Goal: Task Accomplishment & Management: Manage account settings

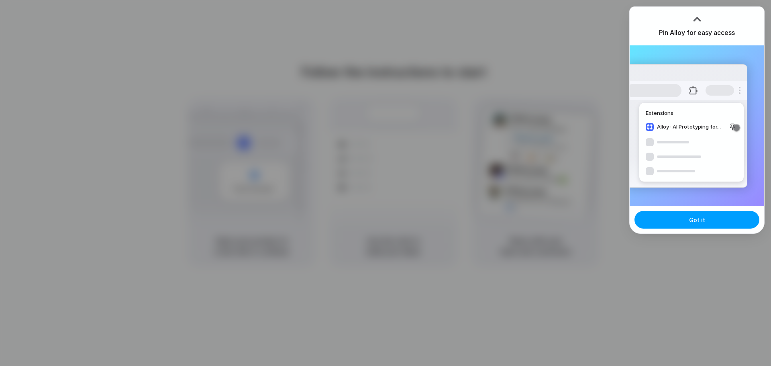
click at [698, 221] on span "Got it" at bounding box center [697, 220] width 16 height 8
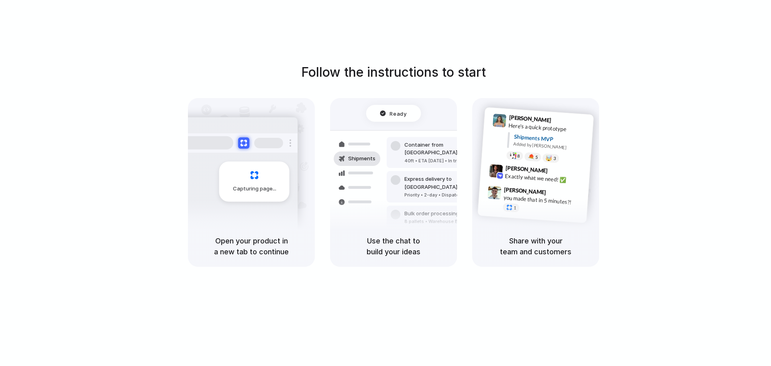
click at [739, 81] on div "Follow the instructions to start Capturing page Open your product in a new tab …" at bounding box center [393, 165] width 771 height 204
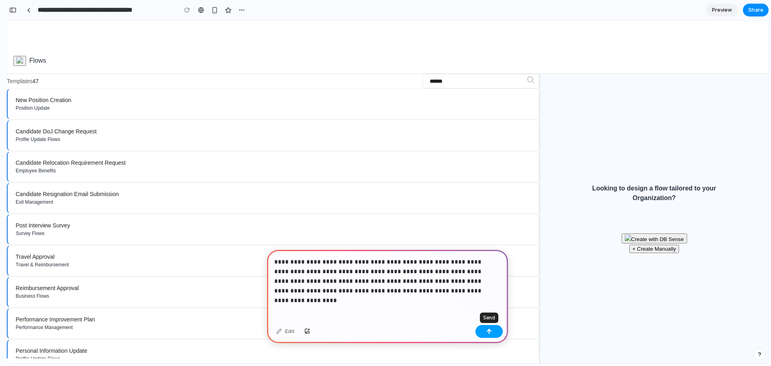
click at [485, 334] on button "button" at bounding box center [488, 331] width 27 height 13
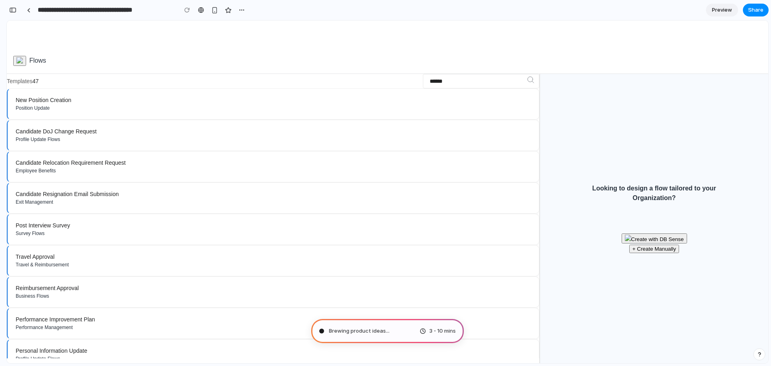
type input "**********"
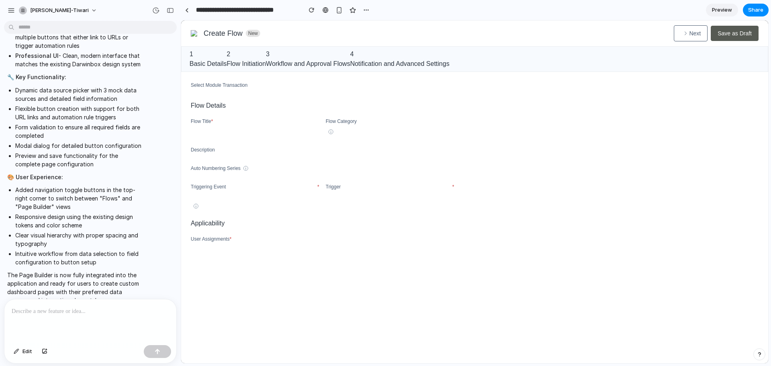
scroll to position [389, 0]
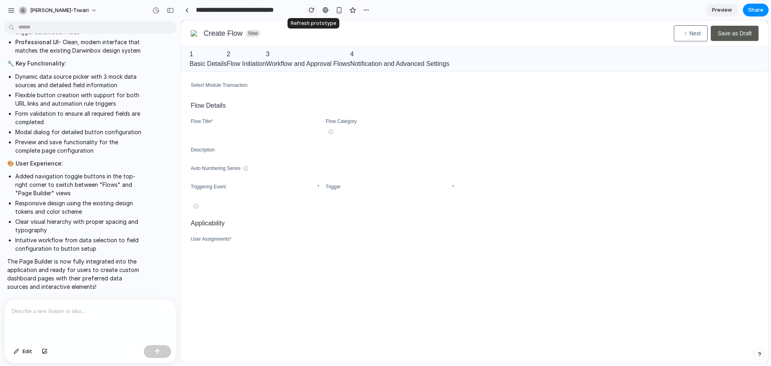
click at [310, 8] on div "button" at bounding box center [312, 10] width 6 height 6
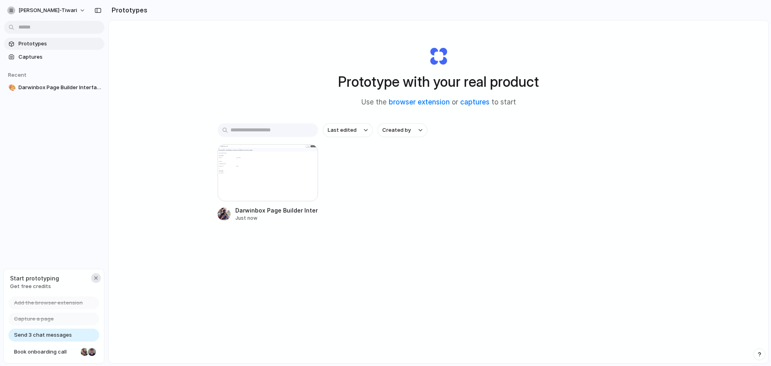
click at [95, 279] on div "button" at bounding box center [96, 278] width 6 height 6
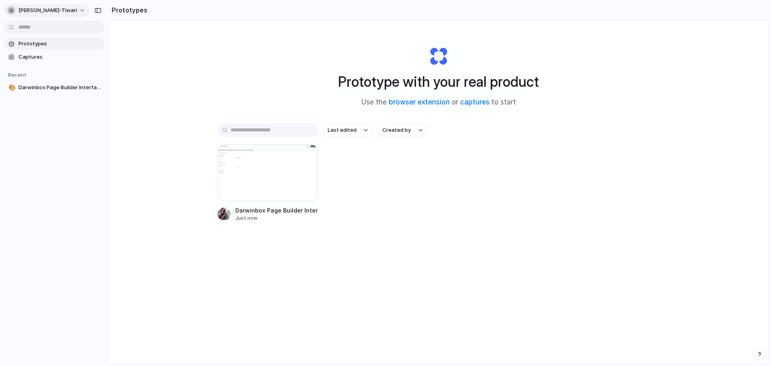
click at [62, 11] on button "[PERSON_NAME]-tiwari" at bounding box center [47, 10] width 86 height 13
click at [53, 31] on li "Settings" at bounding box center [39, 28] width 67 height 13
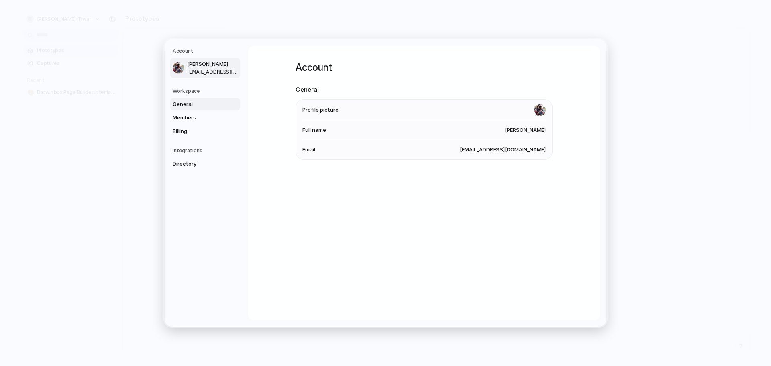
click at [190, 98] on link "General" at bounding box center [205, 104] width 70 height 13
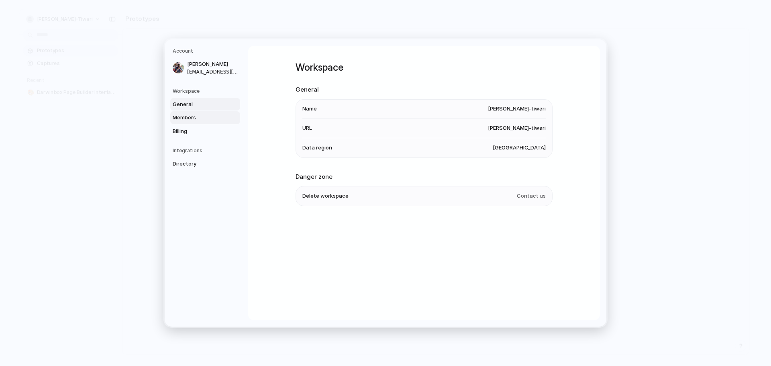
click at [188, 118] on span "Members" at bounding box center [198, 118] width 51 height 8
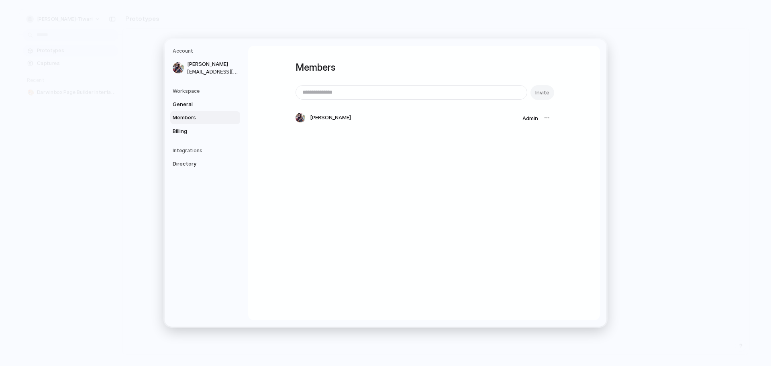
click at [549, 118] on div at bounding box center [546, 117] width 11 height 11
click at [545, 117] on div at bounding box center [546, 117] width 11 height 11
click at [193, 166] on span "Directory" at bounding box center [198, 164] width 51 height 8
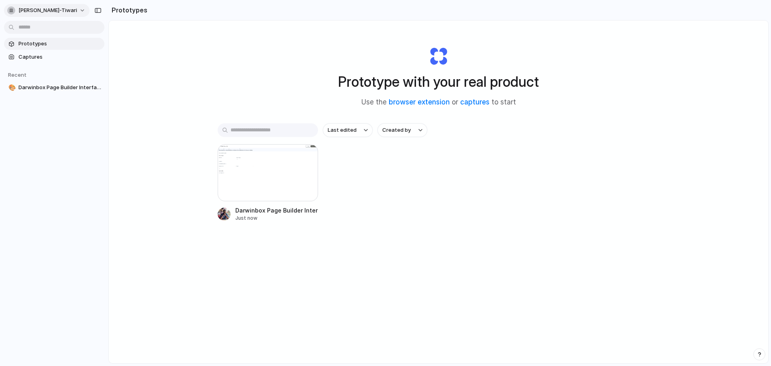
click at [58, 7] on button "[PERSON_NAME]-tiwari" at bounding box center [47, 10] width 86 height 13
click at [39, 66] on li "Sign out" at bounding box center [39, 67] width 67 height 13
